Goal: Transaction & Acquisition: Purchase product/service

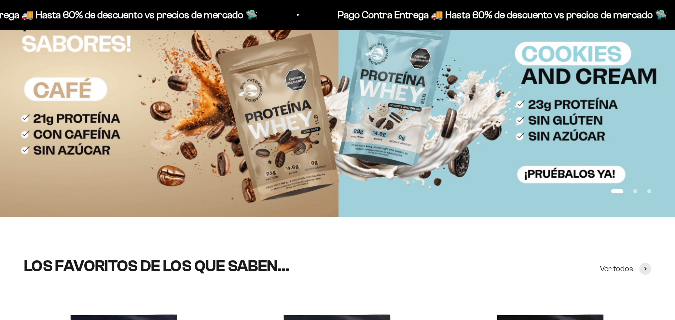
scroll to position [300, 0]
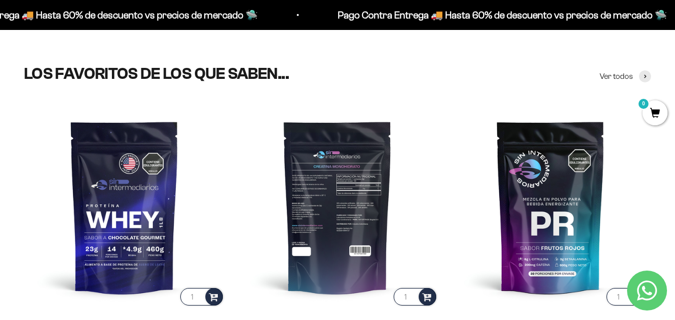
click at [342, 225] on img at bounding box center [337, 206] width 201 height 201
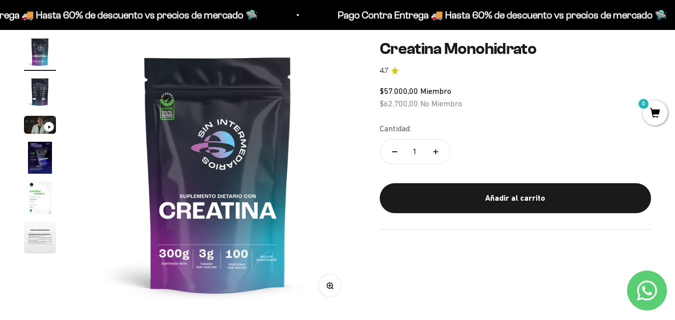
scroll to position [100, 0]
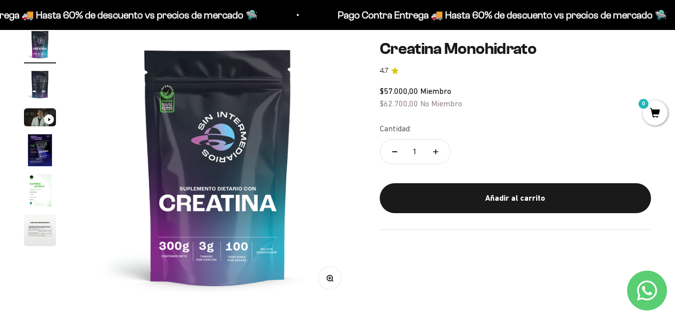
click at [196, 244] on img at bounding box center [218, 166] width 276 height 276
click at [193, 234] on img at bounding box center [218, 166] width 276 height 276
click at [327, 278] on circle "button" at bounding box center [329, 277] width 5 height 5
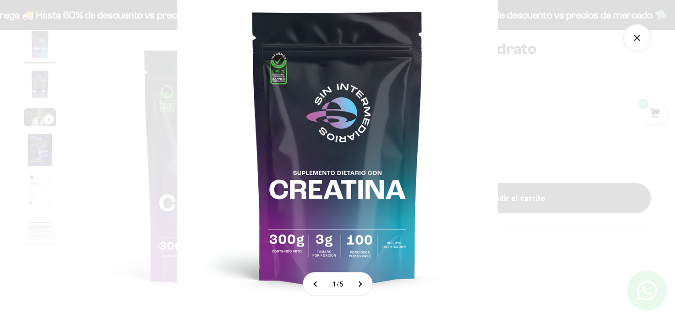
click at [301, 201] on img at bounding box center [337, 147] width 320 height 320
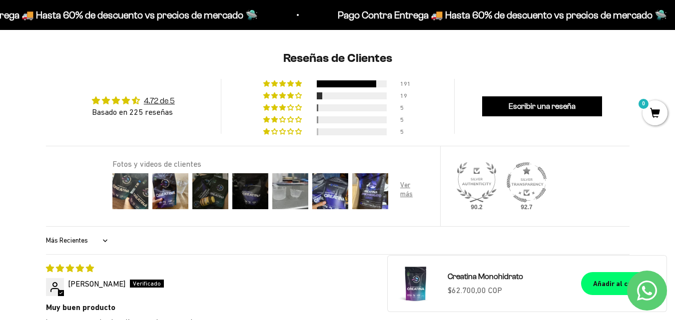
scroll to position [699, 0]
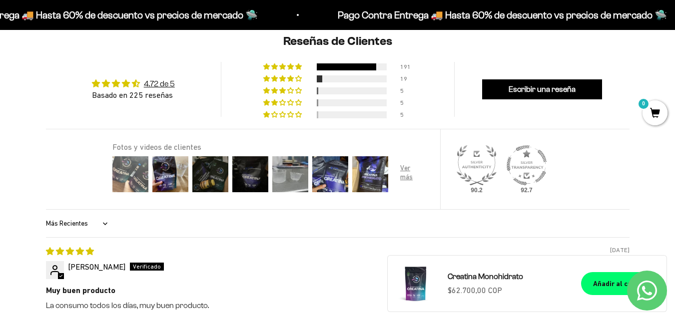
click at [132, 168] on img at bounding box center [130, 174] width 40 height 40
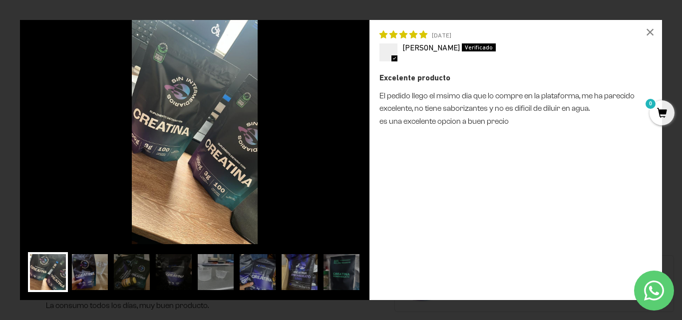
click at [193, 144] on img at bounding box center [195, 132] width 350 height 224
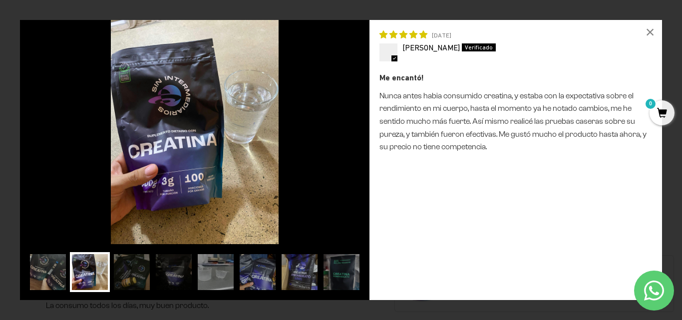
click at [193, 144] on img at bounding box center [195, 132] width 350 height 224
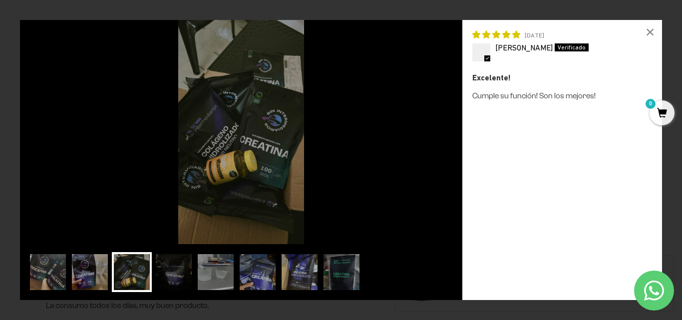
click at [193, 144] on img at bounding box center [241, 132] width 443 height 224
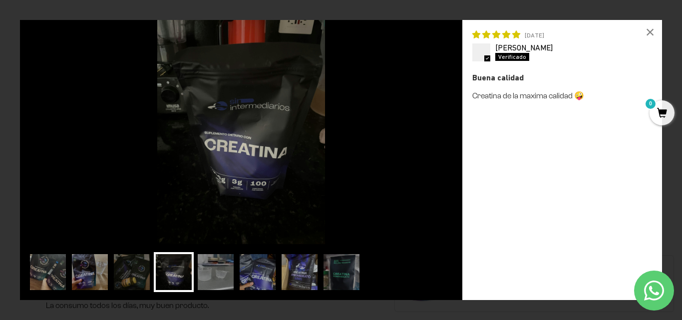
click at [193, 144] on img at bounding box center [241, 132] width 443 height 224
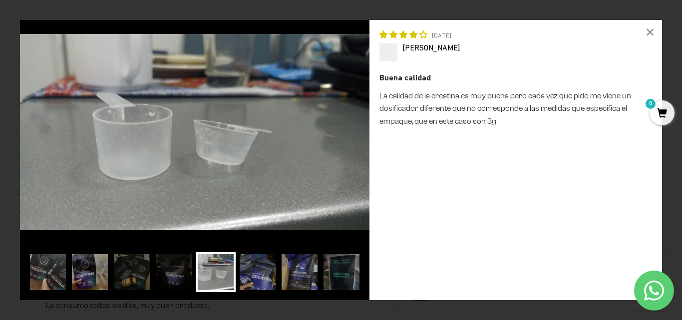
click at [193, 144] on img at bounding box center [195, 132] width 350 height 224
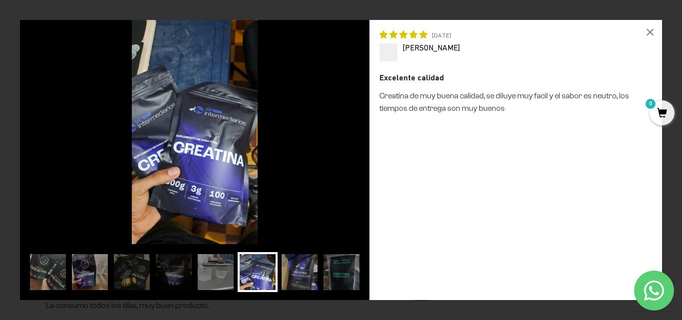
click at [193, 144] on img at bounding box center [195, 132] width 350 height 224
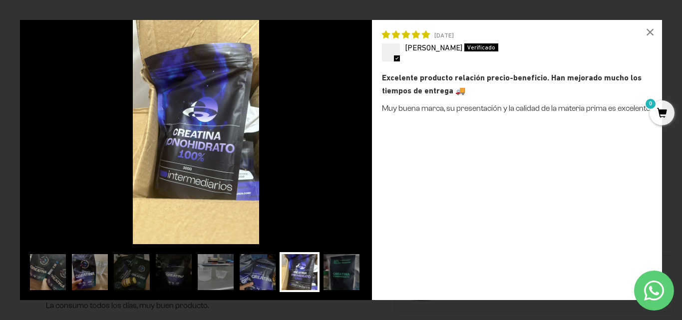
click at [193, 144] on img at bounding box center [196, 132] width 352 height 224
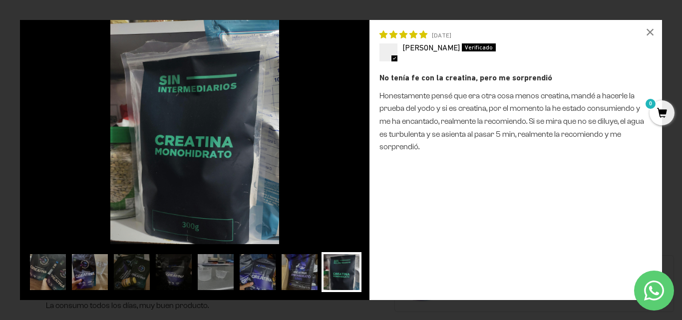
click at [193, 144] on img at bounding box center [195, 132] width 350 height 224
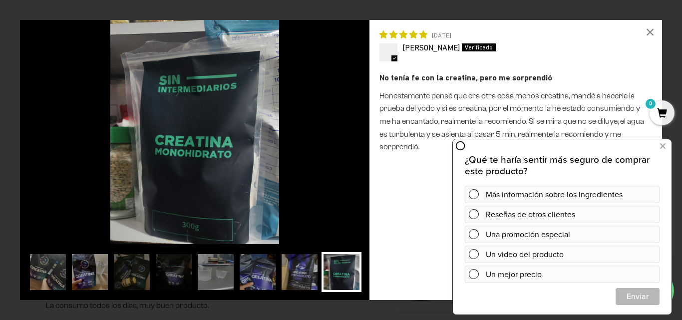
click at [414, 174] on div "No tenía fe con la creatina, pero me sorprendió Honestamente pensé que era otra…" at bounding box center [516, 180] width 273 height 219
click at [672, 146] on html "¿Qué te haría sentir más seguro de comprar este producto? Más información sobre…" at bounding box center [562, 226] width 219 height 176
click at [665, 149] on icon at bounding box center [663, 146] width 5 height 13
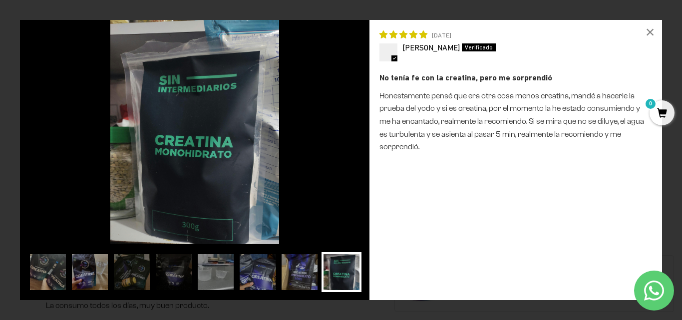
click at [257, 171] on img at bounding box center [195, 132] width 350 height 224
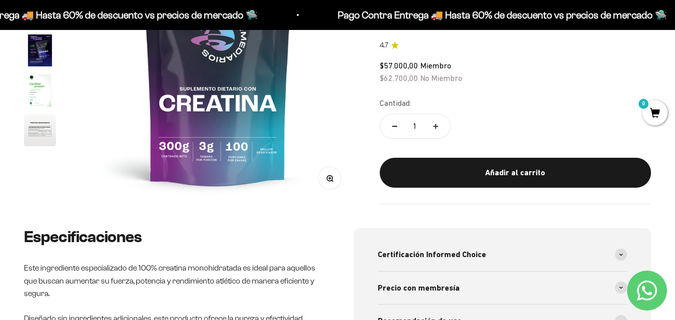
scroll to position [0, 0]
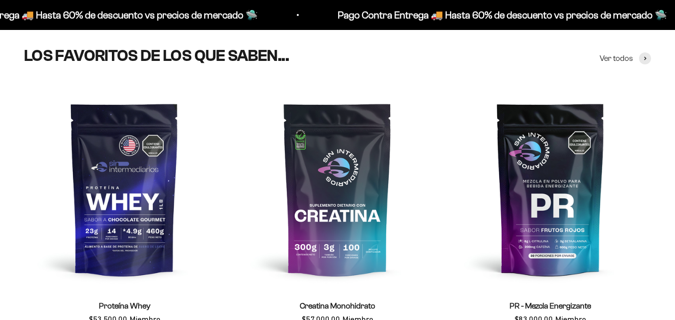
scroll to position [650, 0]
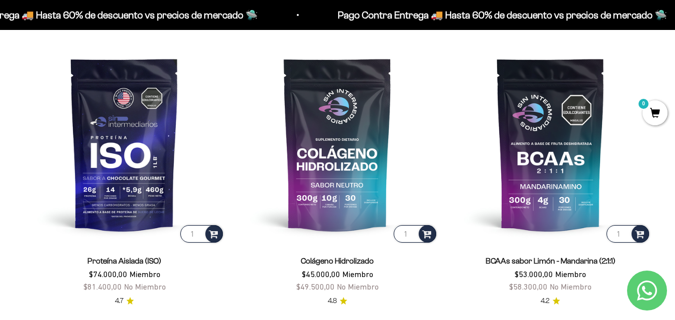
click at [0, 133] on scroll-carousel "1 Proteína Whey $53.500,00 Miembro $58.850,00 No Miembro 4.8 1 Creatina Monohid…" at bounding box center [337, 31] width 675 height 551
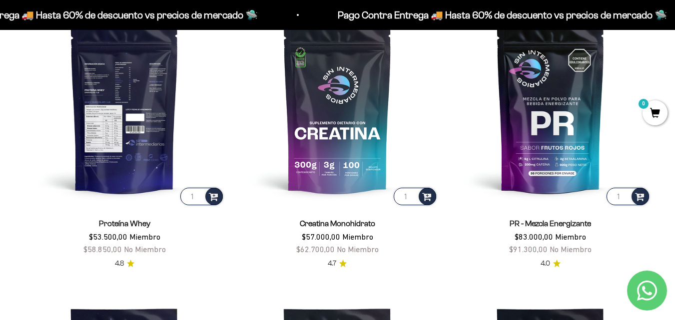
click at [108, 145] on img at bounding box center [124, 106] width 201 height 201
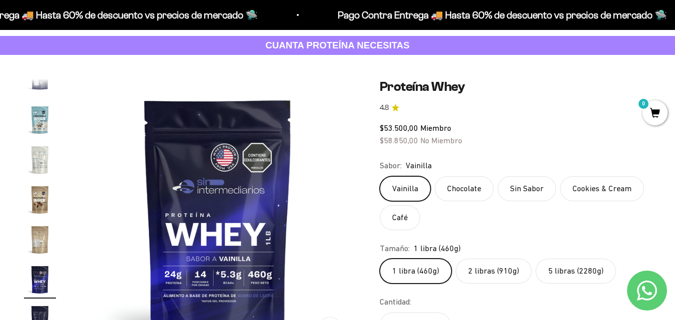
scroll to position [50, 0]
click at [470, 192] on label "Chocolate" at bounding box center [464, 188] width 59 height 25
click at [380, 176] on input "Chocolate" at bounding box center [379, 175] width 0 height 0
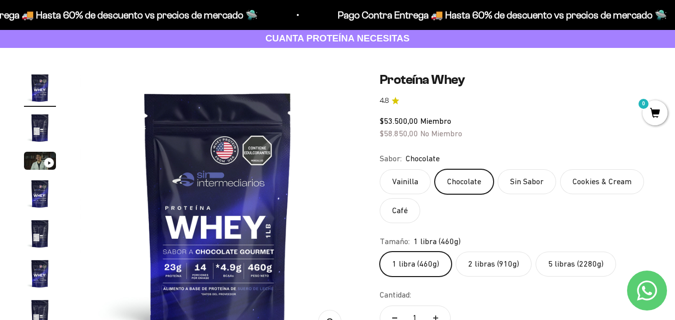
scroll to position [100, 0]
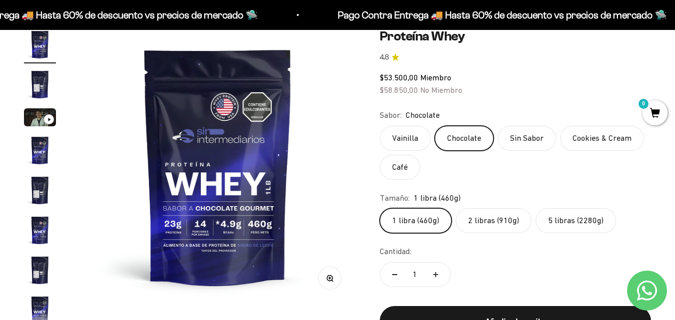
click at [475, 223] on label "2 libras (910g)" at bounding box center [494, 220] width 76 height 25
click at [380, 208] on input "2 libras (910g)" at bounding box center [379, 208] width 0 height 0
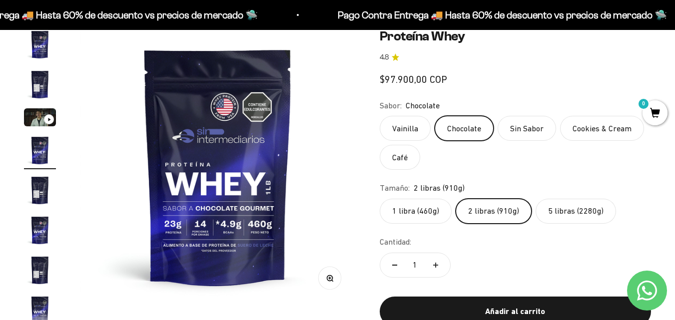
scroll to position [0, 845]
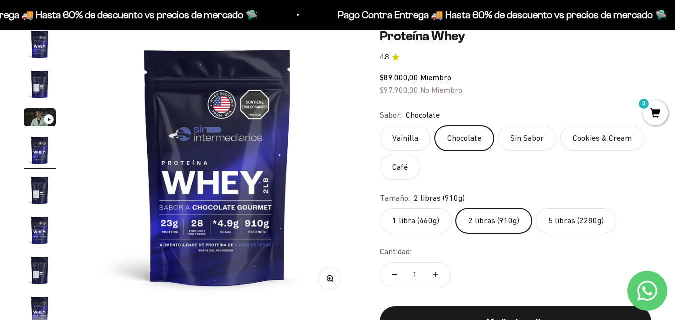
click at [546, 221] on label "5 libras (2280g)" at bounding box center [576, 220] width 80 height 25
click at [380, 208] on input "5 libras (2280g)" at bounding box center [379, 208] width 0 height 0
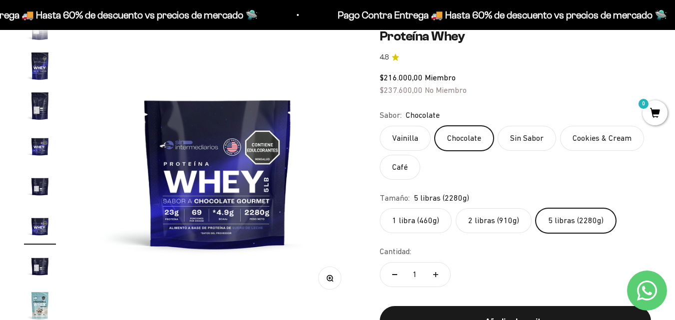
scroll to position [258, 0]
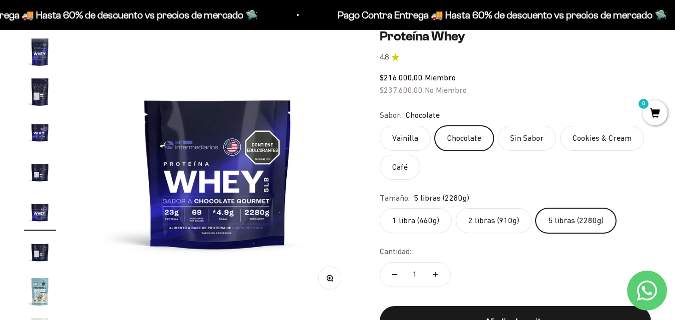
click at [469, 227] on label "2 libras (910g)" at bounding box center [494, 220] width 76 height 25
click at [380, 208] on input "2 libras (910g)" at bounding box center [379, 208] width 0 height 0
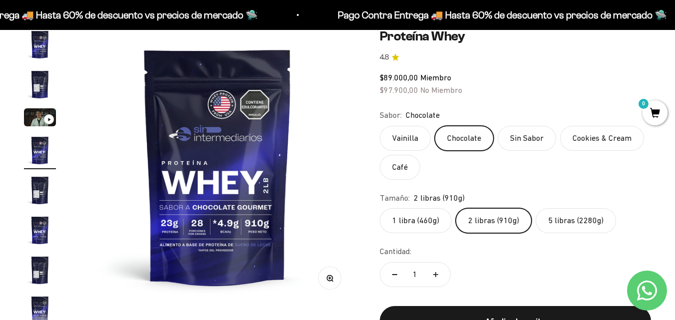
click at [199, 272] on img at bounding box center [218, 166] width 276 height 276
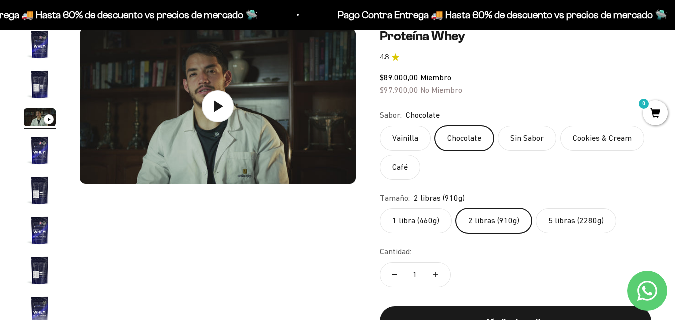
scroll to position [120, 0]
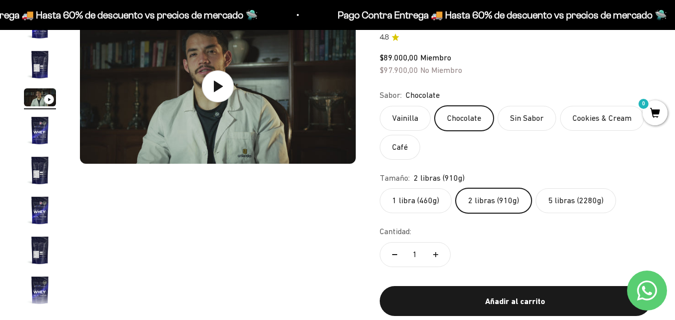
click at [39, 131] on img "Ir al artículo 4" at bounding box center [40, 130] width 32 height 32
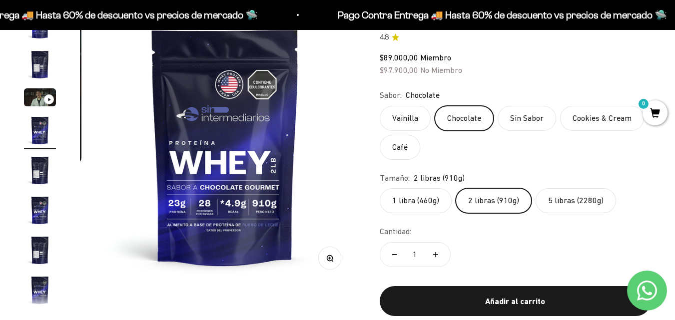
scroll to position [0, 845]
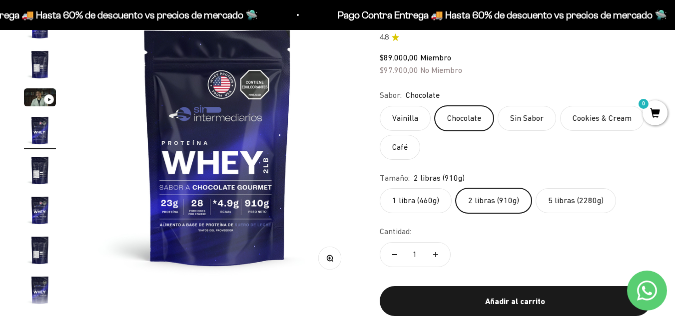
click at [486, 202] on label "2 libras (910g)" at bounding box center [494, 200] width 76 height 25
click at [380, 188] on input "2 libras (910g)" at bounding box center [379, 188] width 0 height 0
click at [48, 98] on icon "Ir al artículo 3" at bounding box center [48, 99] width 3 height 4
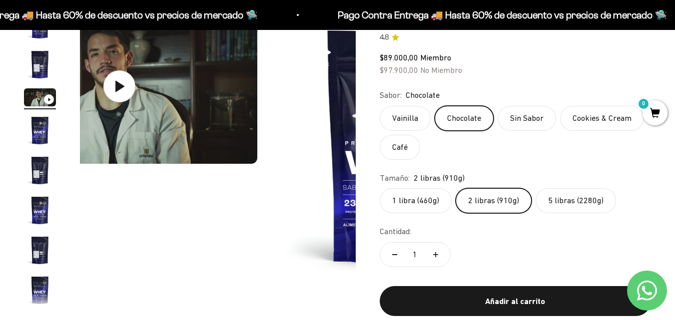
scroll to position [0, 564]
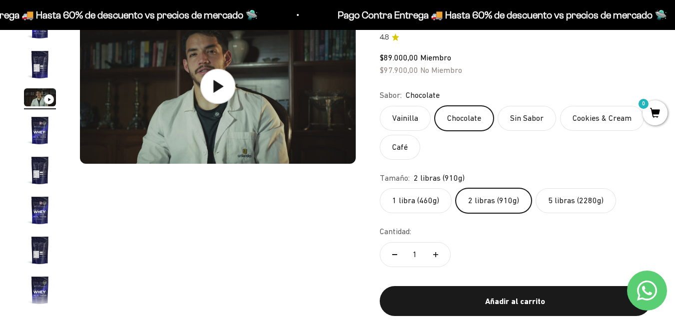
click at [202, 96] on icon at bounding box center [217, 85] width 35 height 35
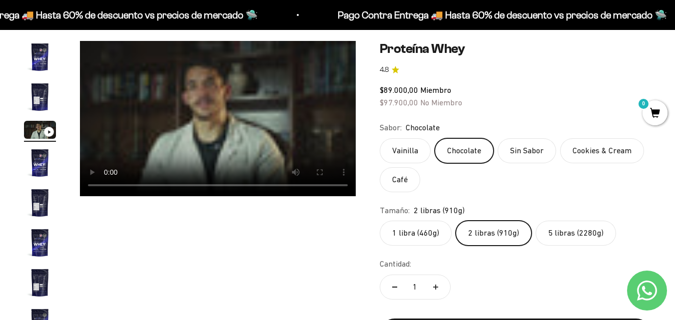
scroll to position [70, 0]
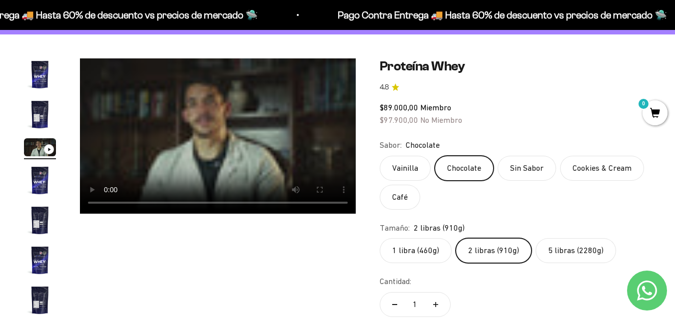
click at [191, 255] on product-gallery "Zoom Ir al artículo 1 Ir al artículo 2 Ir al artículo 3 Ir al artículo 4 Ir al …" at bounding box center [190, 208] width 332 height 300
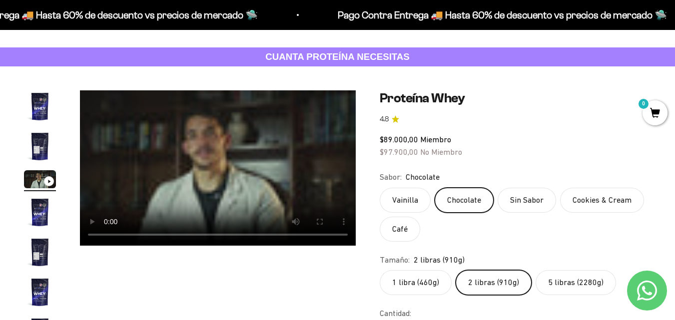
scroll to position [0, 0]
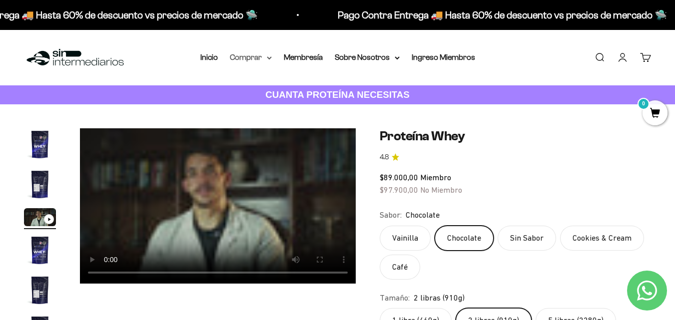
click at [252, 55] on summary "Comprar" at bounding box center [251, 57] width 42 height 13
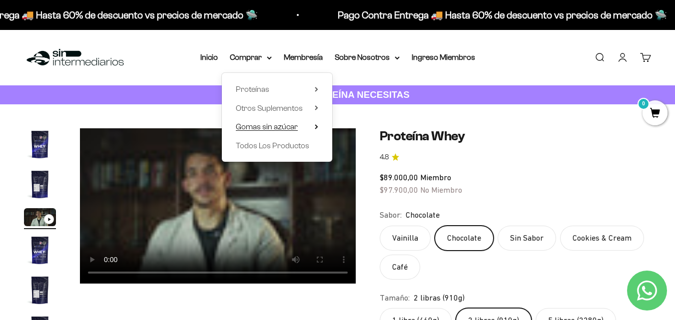
click at [315, 128] on icon at bounding box center [316, 126] width 3 height 5
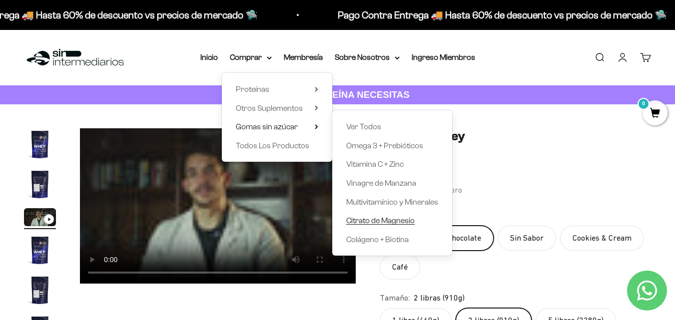
click at [373, 222] on span "Citrato de Magnesio" at bounding box center [380, 220] width 68 height 8
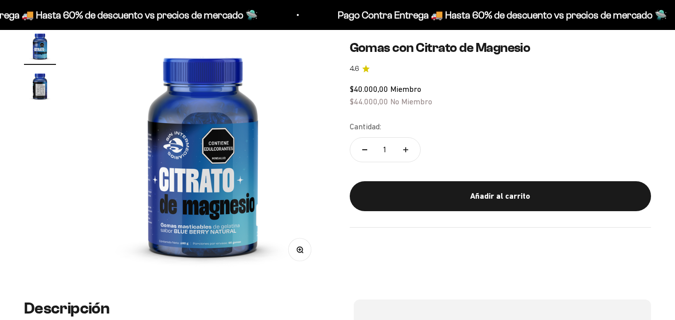
scroll to position [100, 0]
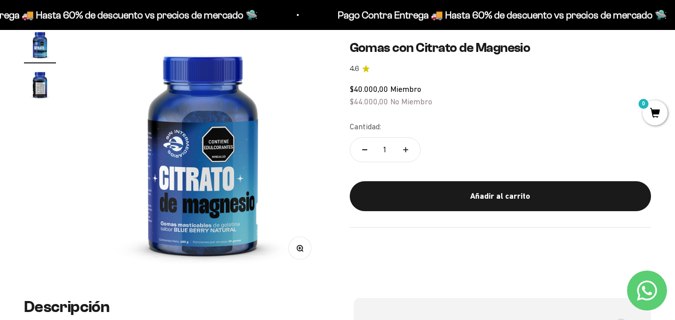
click at [236, 213] on img at bounding box center [203, 151] width 246 height 246
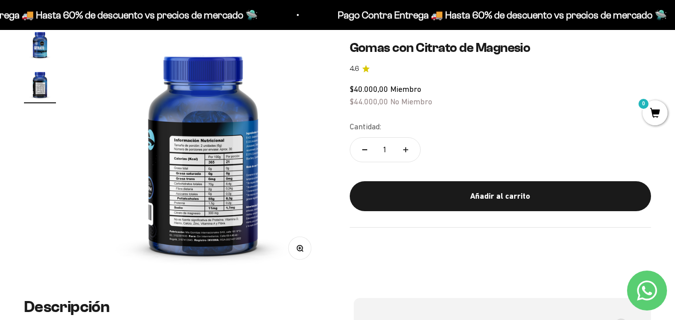
click at [167, 220] on img at bounding box center [203, 151] width 246 height 246
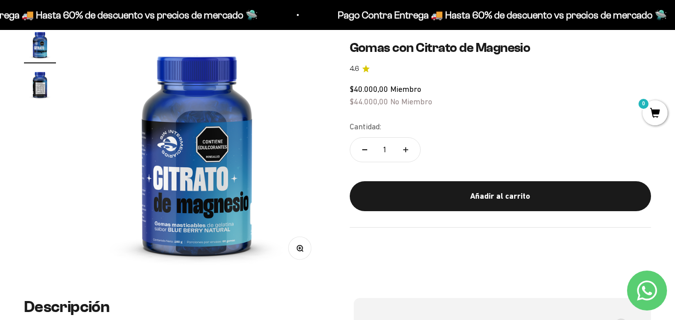
scroll to position [0, 0]
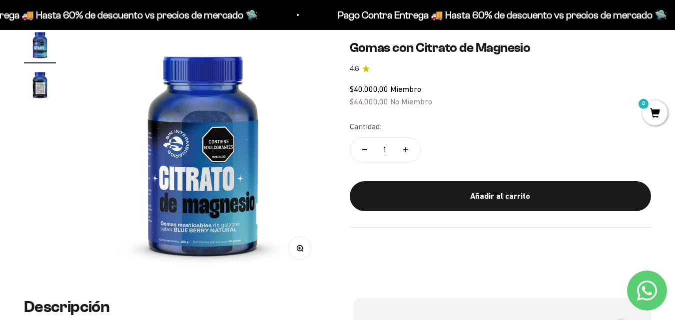
click at [306, 257] on button "Zoom" at bounding box center [299, 248] width 22 height 22
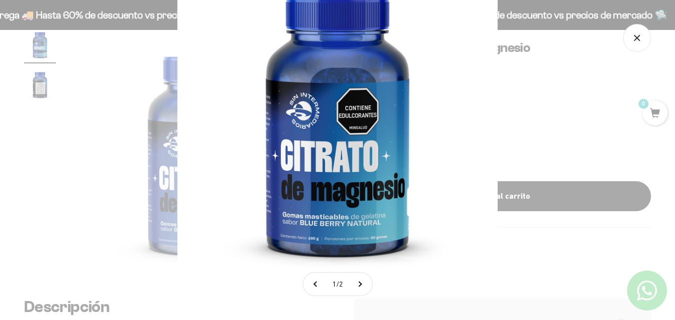
click at [264, 165] on img at bounding box center [337, 121] width 320 height 320
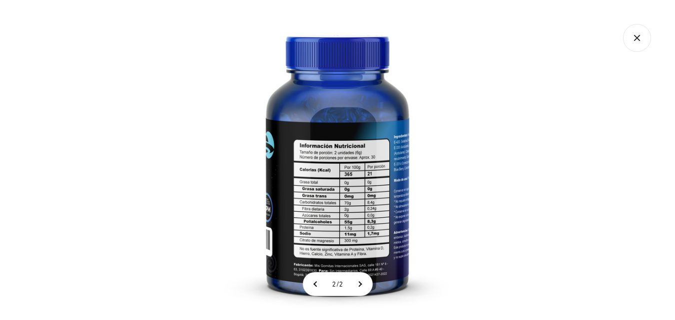
click at [331, 167] on img at bounding box center [337, 160] width 320 height 320
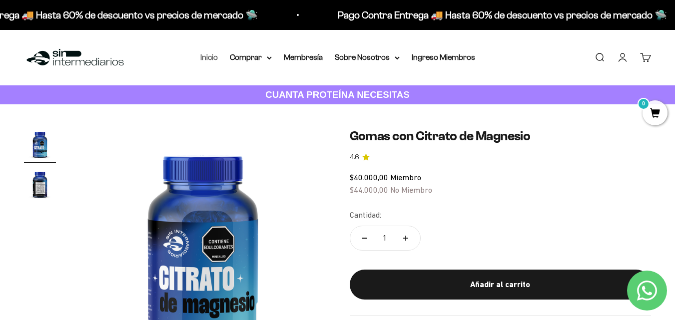
click at [217, 55] on link "Inicio" at bounding box center [208, 57] width 17 height 8
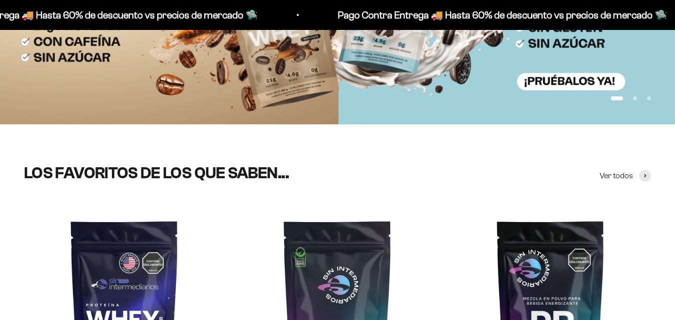
scroll to position [400, 0]
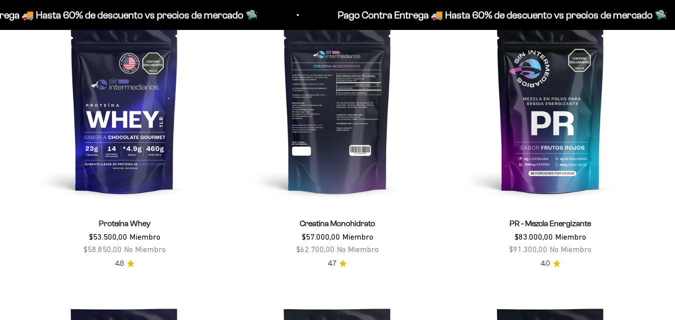
click at [348, 153] on img at bounding box center [337, 106] width 201 height 201
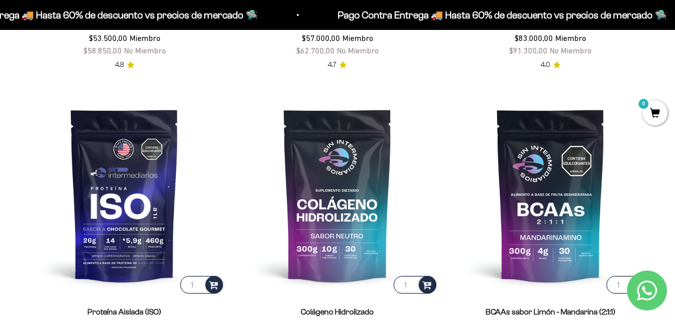
scroll to position [600, 0]
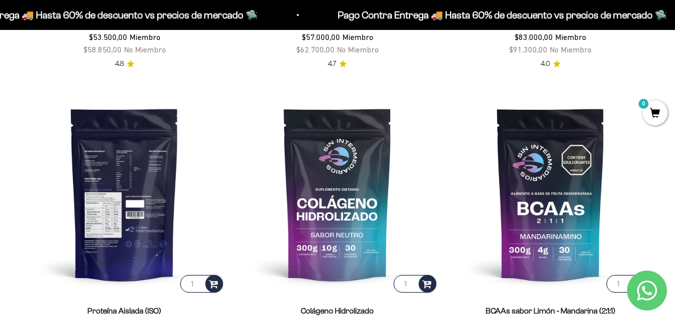
click at [27, 190] on img at bounding box center [124, 193] width 201 height 201
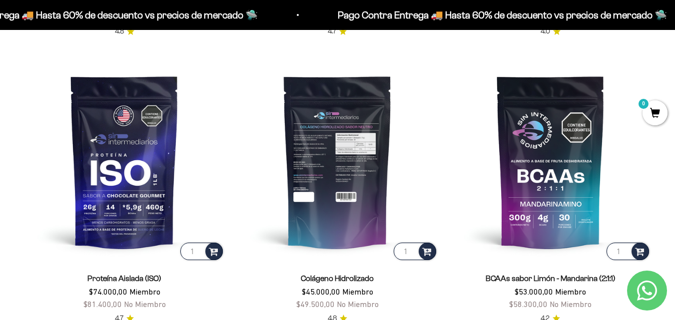
scroll to position [650, 0]
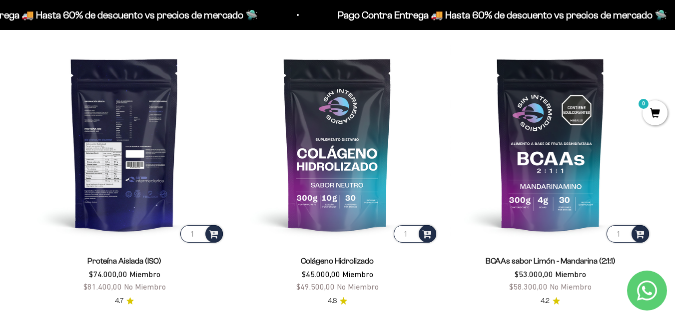
click at [118, 152] on img at bounding box center [124, 143] width 201 height 201
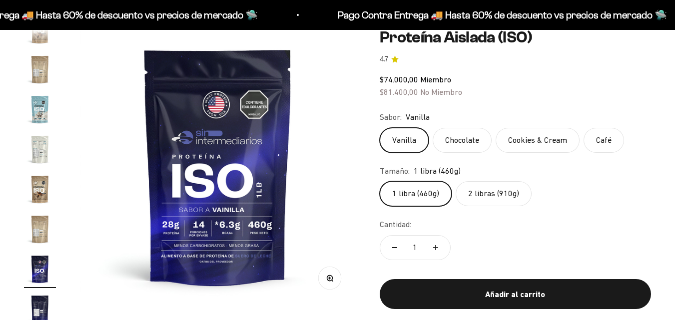
click at [324, 279] on button "Zoom" at bounding box center [329, 278] width 22 height 22
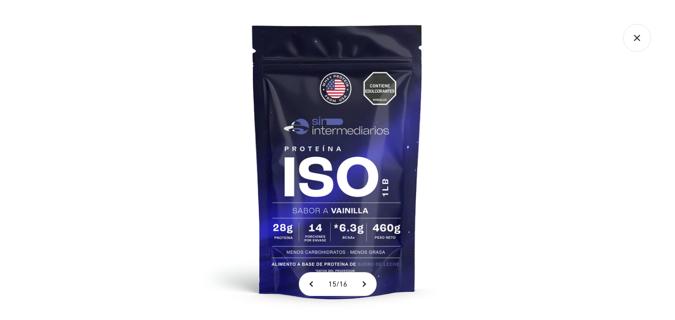
click at [310, 248] on img at bounding box center [337, 160] width 320 height 320
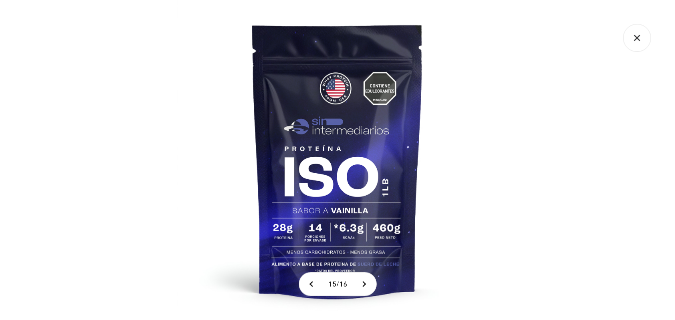
click at [291, 235] on img at bounding box center [337, 160] width 320 height 320
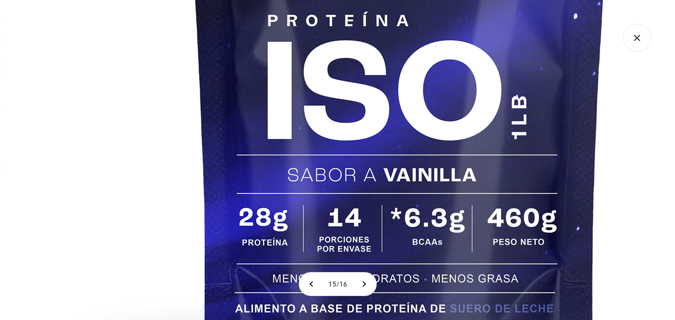
click at [379, 208] on img at bounding box center [399, 48] width 799 height 799
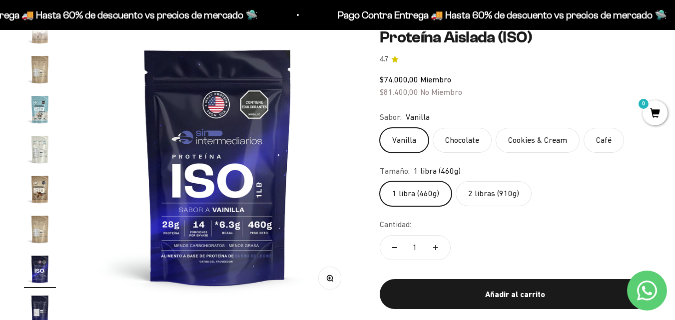
click at [465, 147] on label "Chocolate" at bounding box center [462, 140] width 59 height 25
click at [380, 128] on input "Chocolate" at bounding box center [379, 127] width 0 height 0
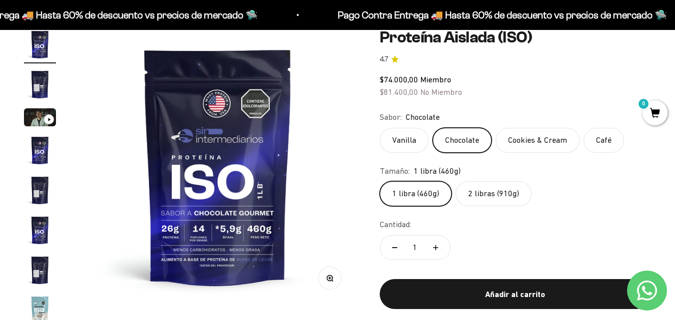
click at [490, 196] on label "2 libras (910g)" at bounding box center [494, 193] width 76 height 25
click at [380, 181] on input "2 libras (910g)" at bounding box center [379, 181] width 0 height 0
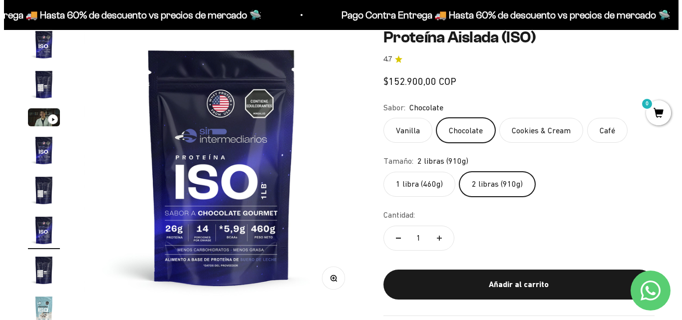
scroll to position [18, 0]
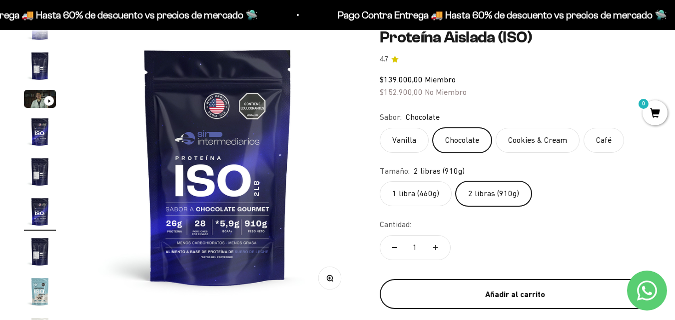
click at [493, 303] on button "Añadir al carrito" at bounding box center [515, 294] width 271 height 30
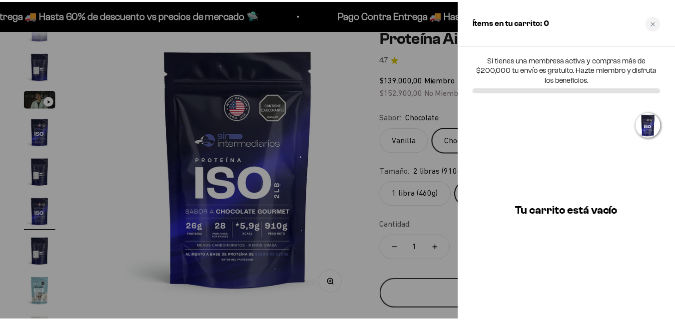
scroll to position [0, 1429]
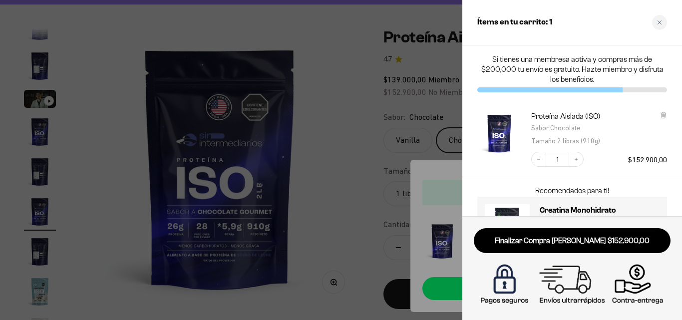
click at [325, 178] on div at bounding box center [341, 160] width 682 height 320
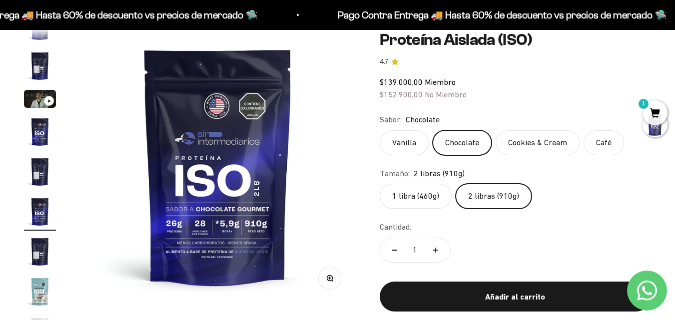
scroll to position [0, 0]
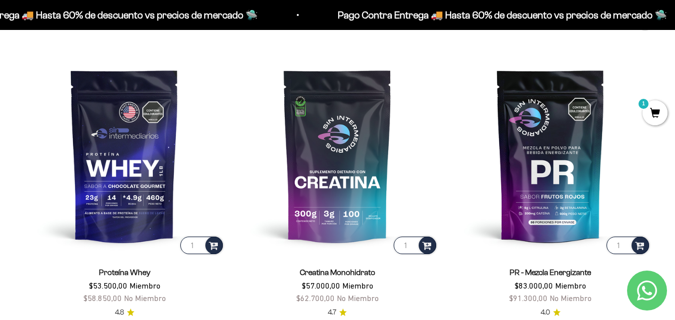
scroll to position [350, 0]
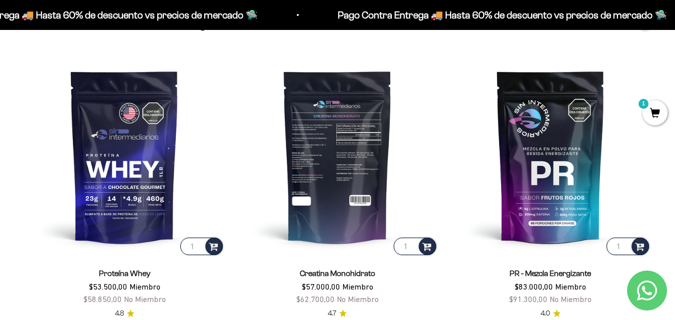
click at [321, 163] on img at bounding box center [337, 156] width 201 height 201
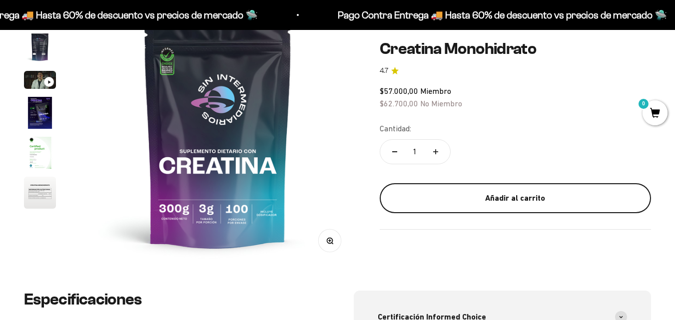
scroll to position [150, 0]
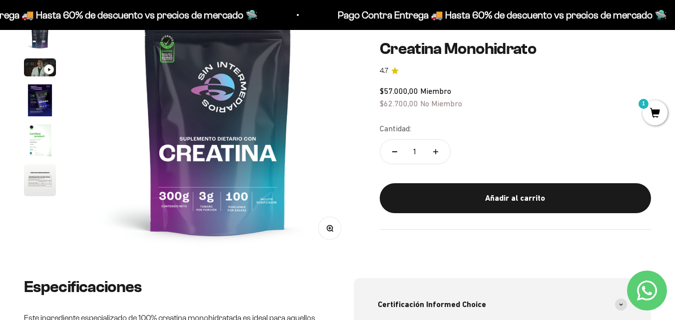
click at [184, 228] on img at bounding box center [218, 117] width 276 height 276
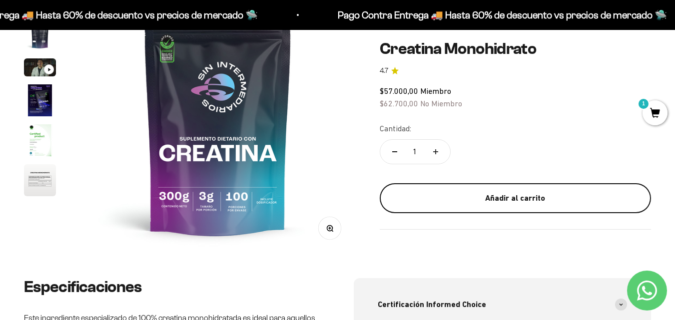
click at [541, 197] on div "Añadir al carrito" at bounding box center [515, 198] width 231 height 13
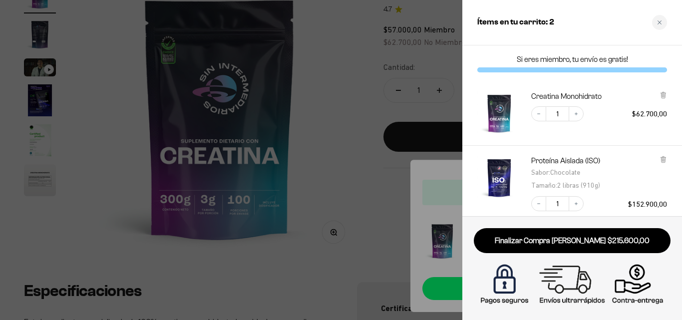
click at [306, 242] on div at bounding box center [341, 160] width 682 height 320
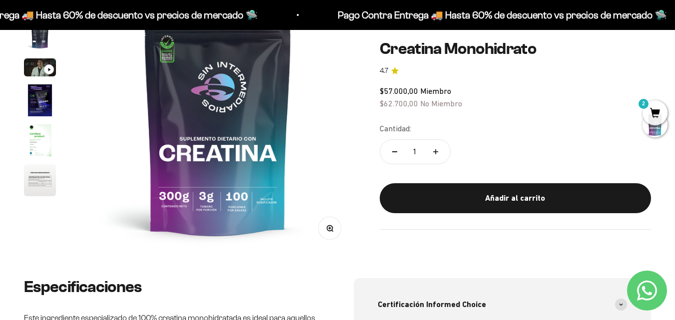
scroll to position [0, 0]
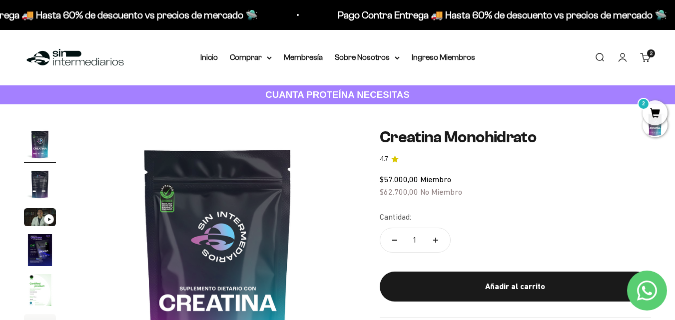
click at [200, 57] on div "Menú Buscar Inicio Comprar Proteínas Ver Todos Whey Iso Vegan Pancakes Pre-Entr…" at bounding box center [337, 57] width 675 height 55
click at [209, 56] on link "Inicio" at bounding box center [208, 57] width 17 height 8
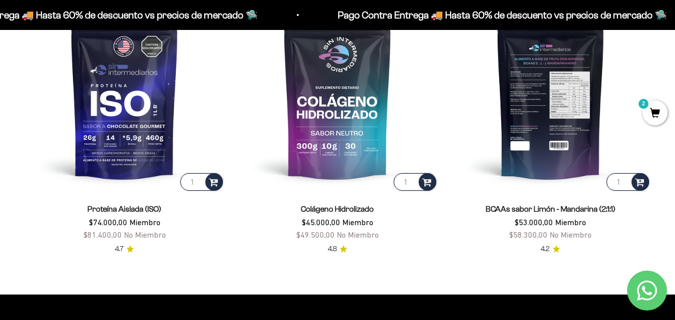
scroll to position [699, 0]
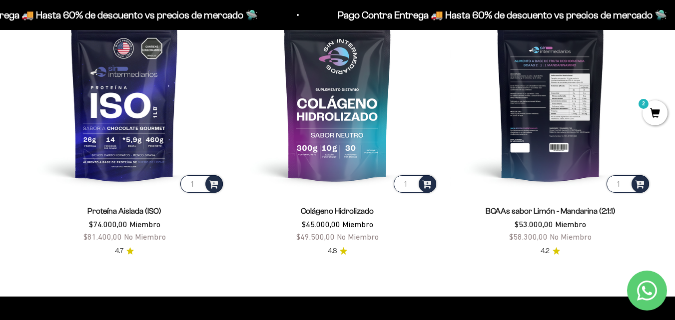
click at [578, 169] on img at bounding box center [550, 94] width 201 height 201
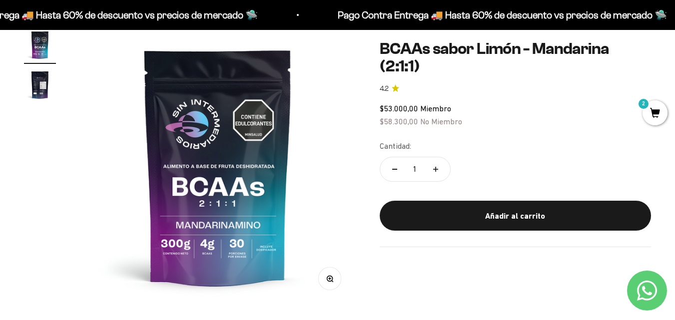
scroll to position [100, 0]
click at [221, 265] on img at bounding box center [218, 166] width 276 height 276
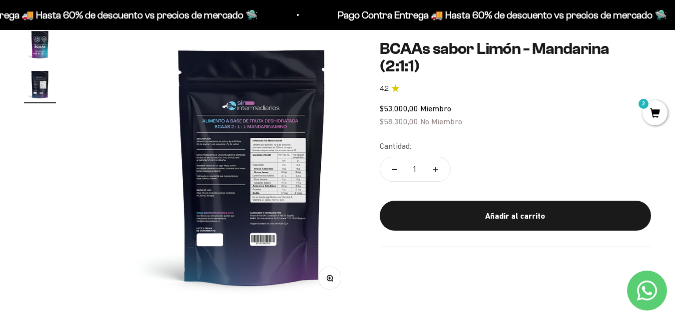
scroll to position [0, 282]
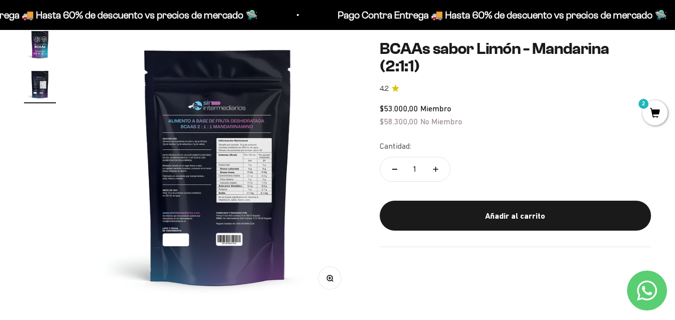
click at [334, 281] on button "Zoom" at bounding box center [329, 278] width 22 height 22
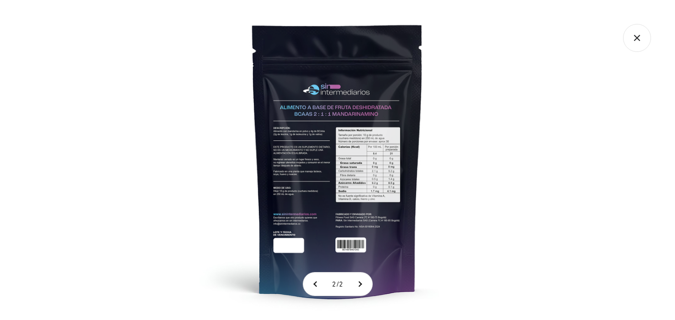
click at [336, 210] on img at bounding box center [337, 160] width 320 height 320
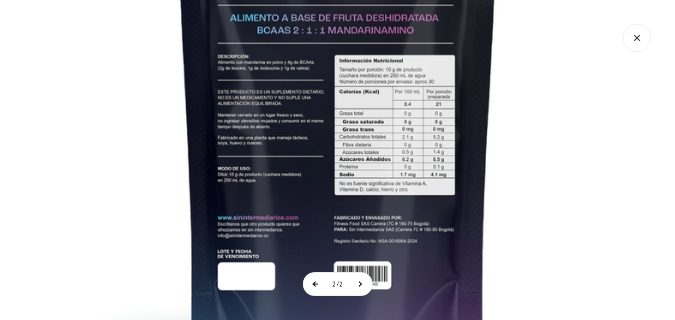
click at [309, 285] on button at bounding box center [315, 284] width 25 height 23
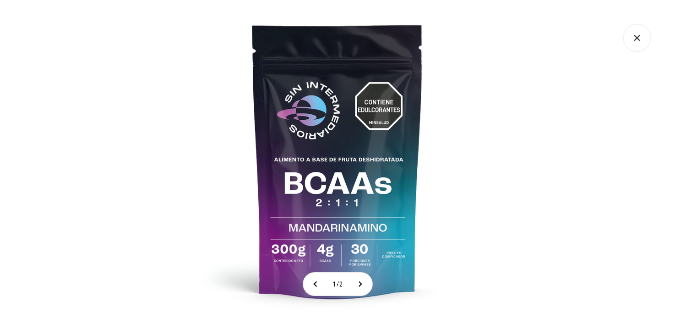
click at [306, 259] on img at bounding box center [337, 160] width 320 height 320
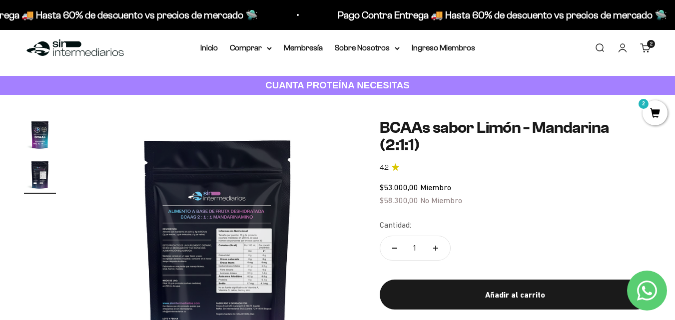
scroll to position [0, 0]
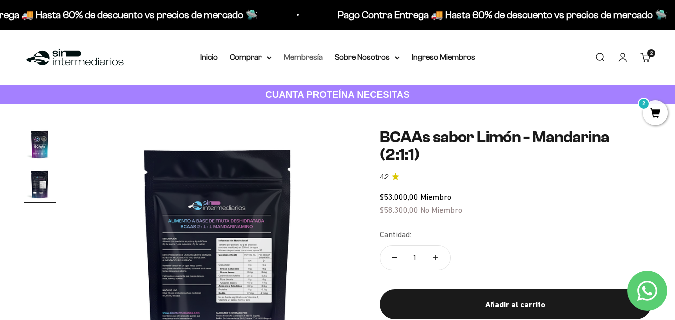
click at [316, 53] on link "Membresía" at bounding box center [303, 57] width 39 height 8
